Goal: Task Accomplishment & Management: Use online tool/utility

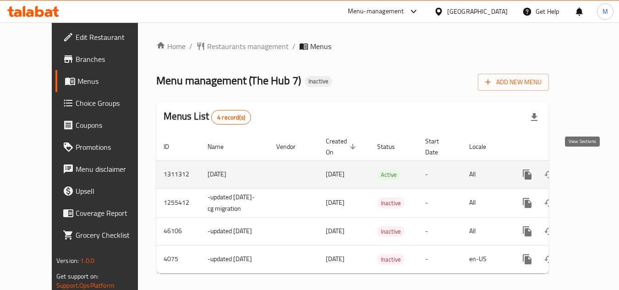
click at [587, 164] on link "enhanced table" at bounding box center [593, 175] width 22 height 22
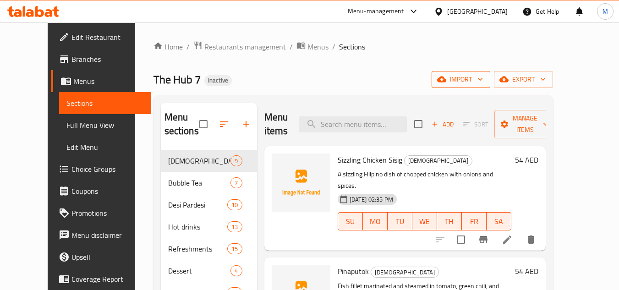
click at [446, 82] on icon "button" at bounding box center [441, 80] width 9 height 6
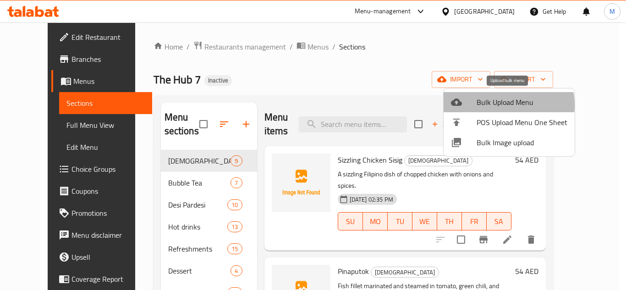
click at [493, 105] on span "Bulk Upload Menu" at bounding box center [522, 102] width 91 height 11
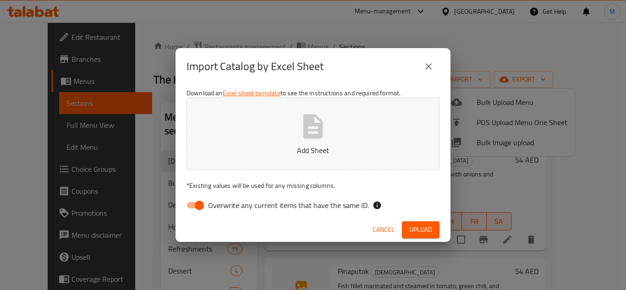
click at [338, 201] on span "Overwrite any current items that have the same ID." at bounding box center [288, 205] width 161 height 11
click at [225, 201] on input "Overwrite any current items that have the same ID." at bounding box center [199, 205] width 52 height 17
checkbox input "false"
click at [315, 132] on icon "button" at bounding box center [312, 126] width 29 height 29
click at [432, 230] on button "Upload" at bounding box center [421, 229] width 38 height 17
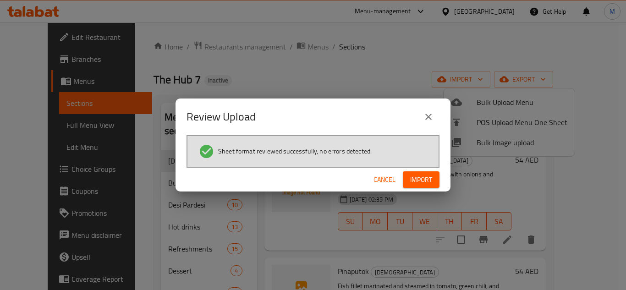
click at [416, 185] on span "Import" at bounding box center [421, 179] width 22 height 11
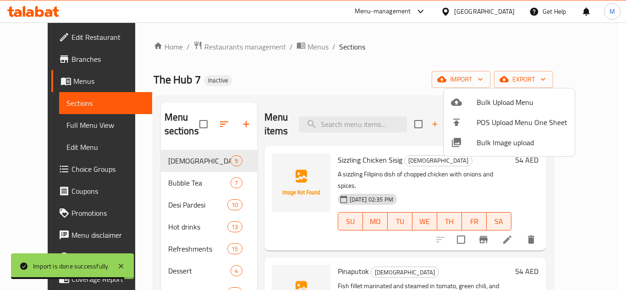
click at [286, 73] on div at bounding box center [313, 145] width 626 height 290
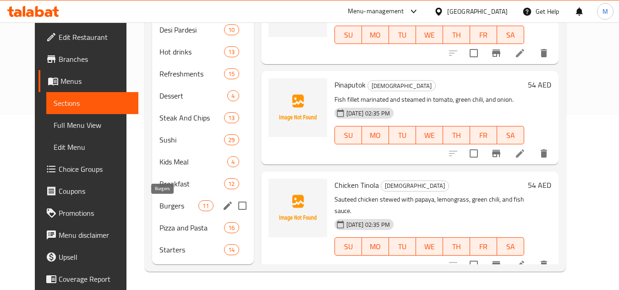
scroll to position [83, 0]
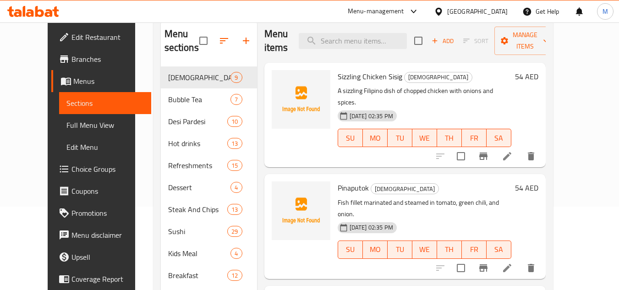
click at [62, 116] on link "Full Menu View" at bounding box center [105, 125] width 92 height 22
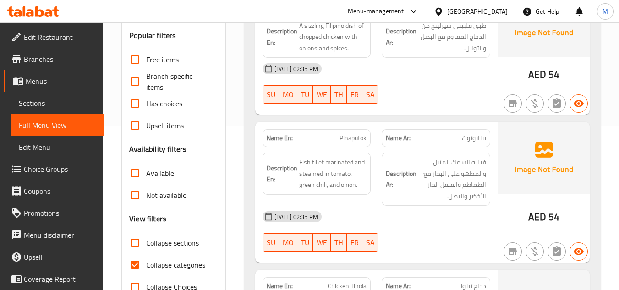
scroll to position [221, 0]
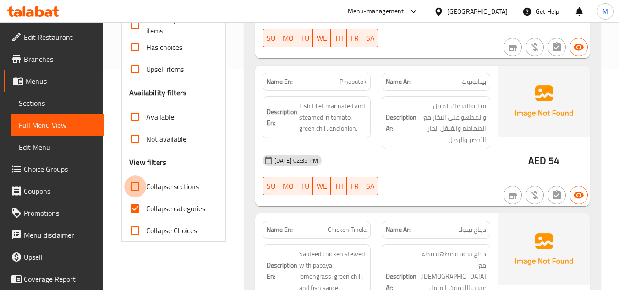
click at [135, 185] on input "Collapse sections" at bounding box center [135, 186] width 22 height 22
checkbox input "true"
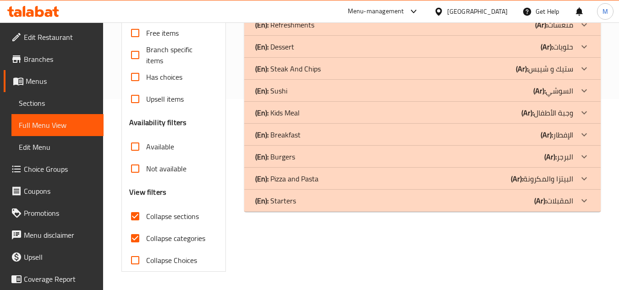
click at [135, 227] on input "Collapse categories" at bounding box center [135, 238] width 22 height 22
checkbox input "false"
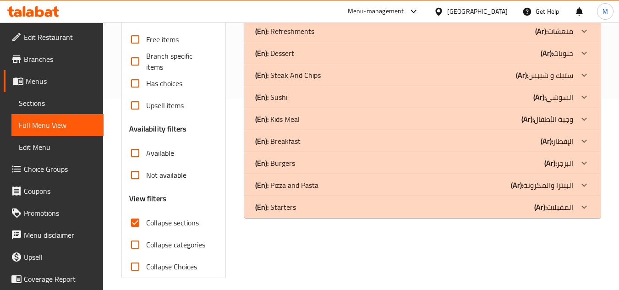
scroll to position [145, 0]
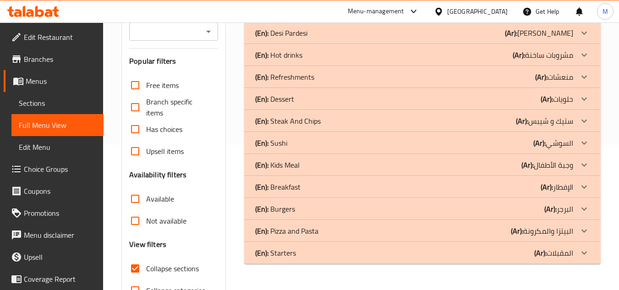
click at [585, 120] on icon at bounding box center [584, 120] width 11 height 11
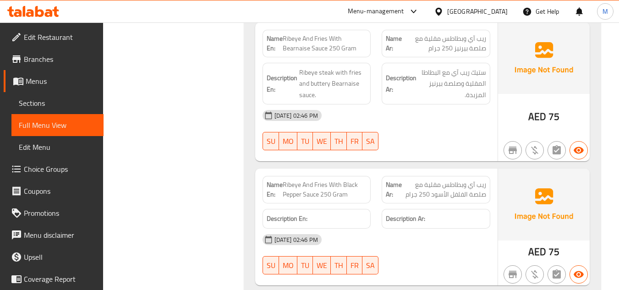
scroll to position [2021, 0]
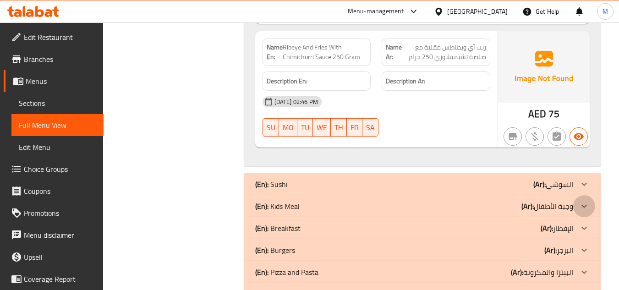
click at [586, 205] on icon at bounding box center [583, 206] width 5 height 3
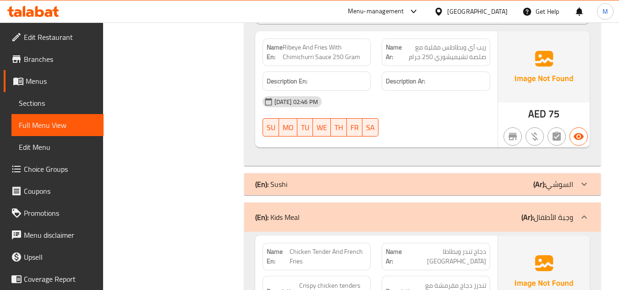
click at [585, 183] on icon at bounding box center [583, 184] width 5 height 3
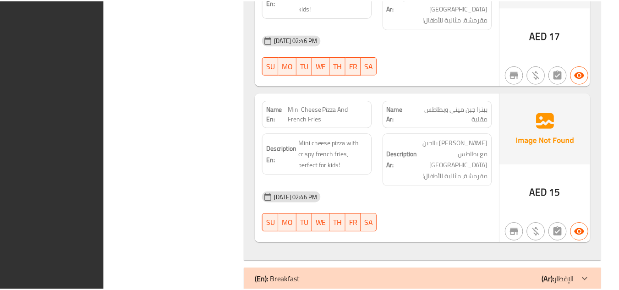
scroll to position [6571, 0]
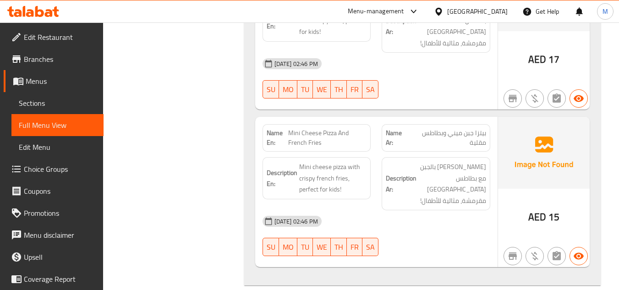
click at [61, 101] on span "Sections" at bounding box center [57, 103] width 77 height 11
